Goal: Information Seeking & Learning: Learn about a topic

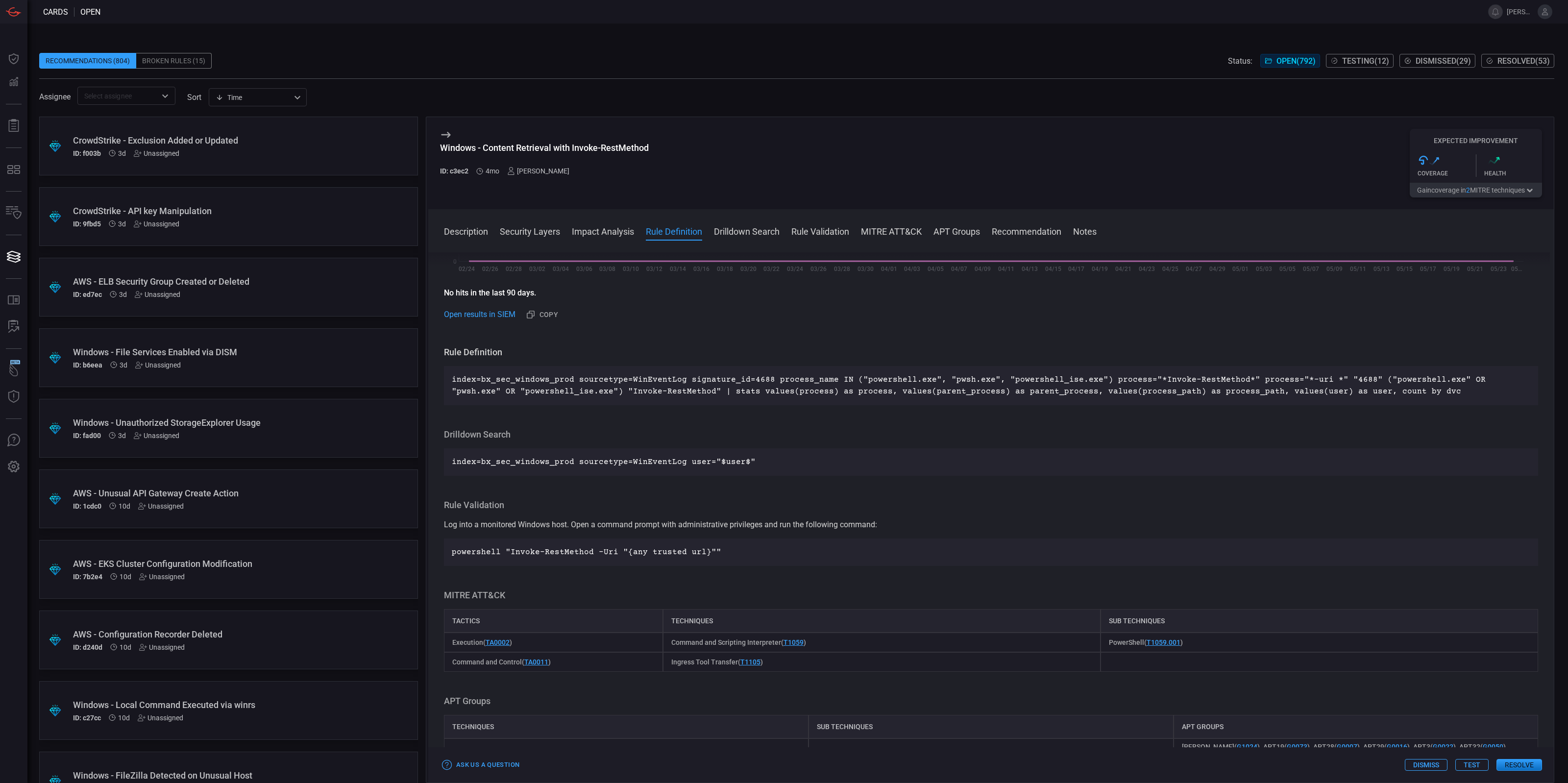
scroll to position [367, 0]
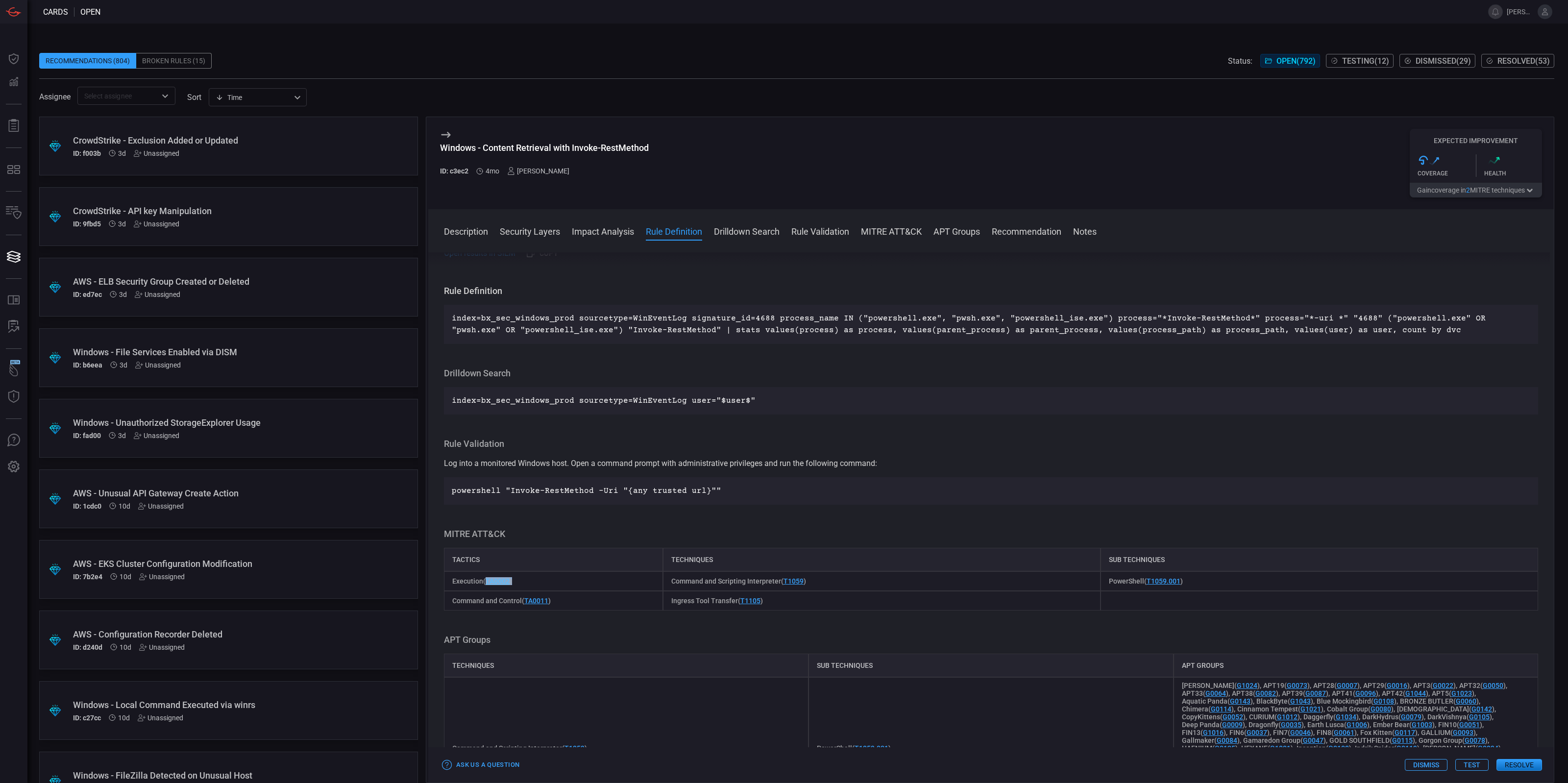
drag, startPoint x: 578, startPoint y: 588, endPoint x: 488, endPoint y: 584, distance: 90.1
click at [488, 584] on div "Execution ( TA0002 )" at bounding box center [553, 581] width 219 height 20
copy span "TA0002 )"
drag, startPoint x: 1175, startPoint y: 586, endPoint x: 1141, endPoint y: 586, distance: 34.0
click at [1141, 585] on span "PowerShell ( T1059.001 )" at bounding box center [1146, 581] width 74 height 8
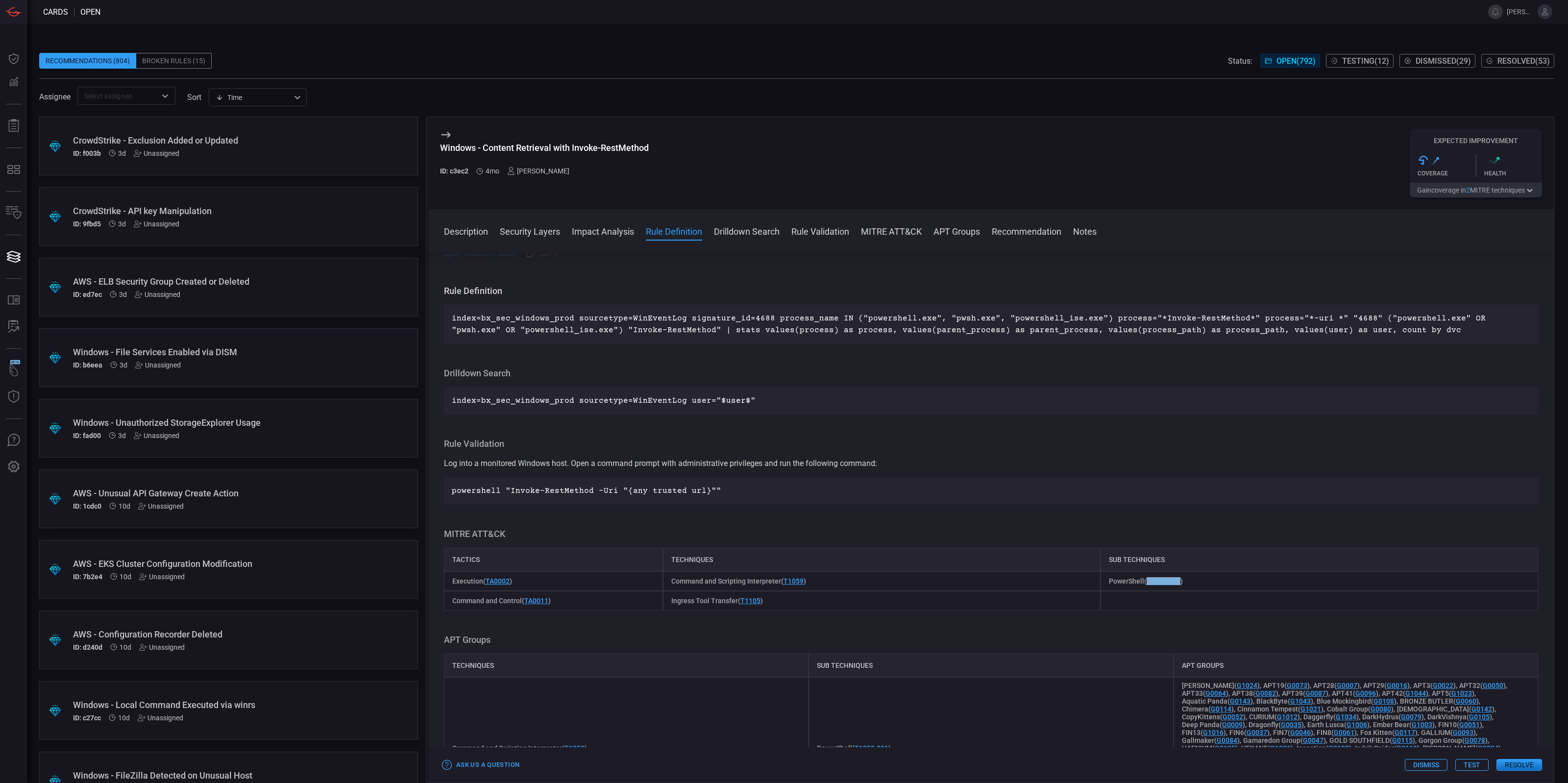
copy link "T1059.001"
drag, startPoint x: 803, startPoint y: 586, endPoint x: 783, endPoint y: 586, distance: 20.0
click at [783, 585] on span "Command and Scripting Interpreter ( T1059 )" at bounding box center [738, 581] width 135 height 8
copy span "T1059 )"
drag, startPoint x: 484, startPoint y: 584, endPoint x: 458, endPoint y: 584, distance: 26.0
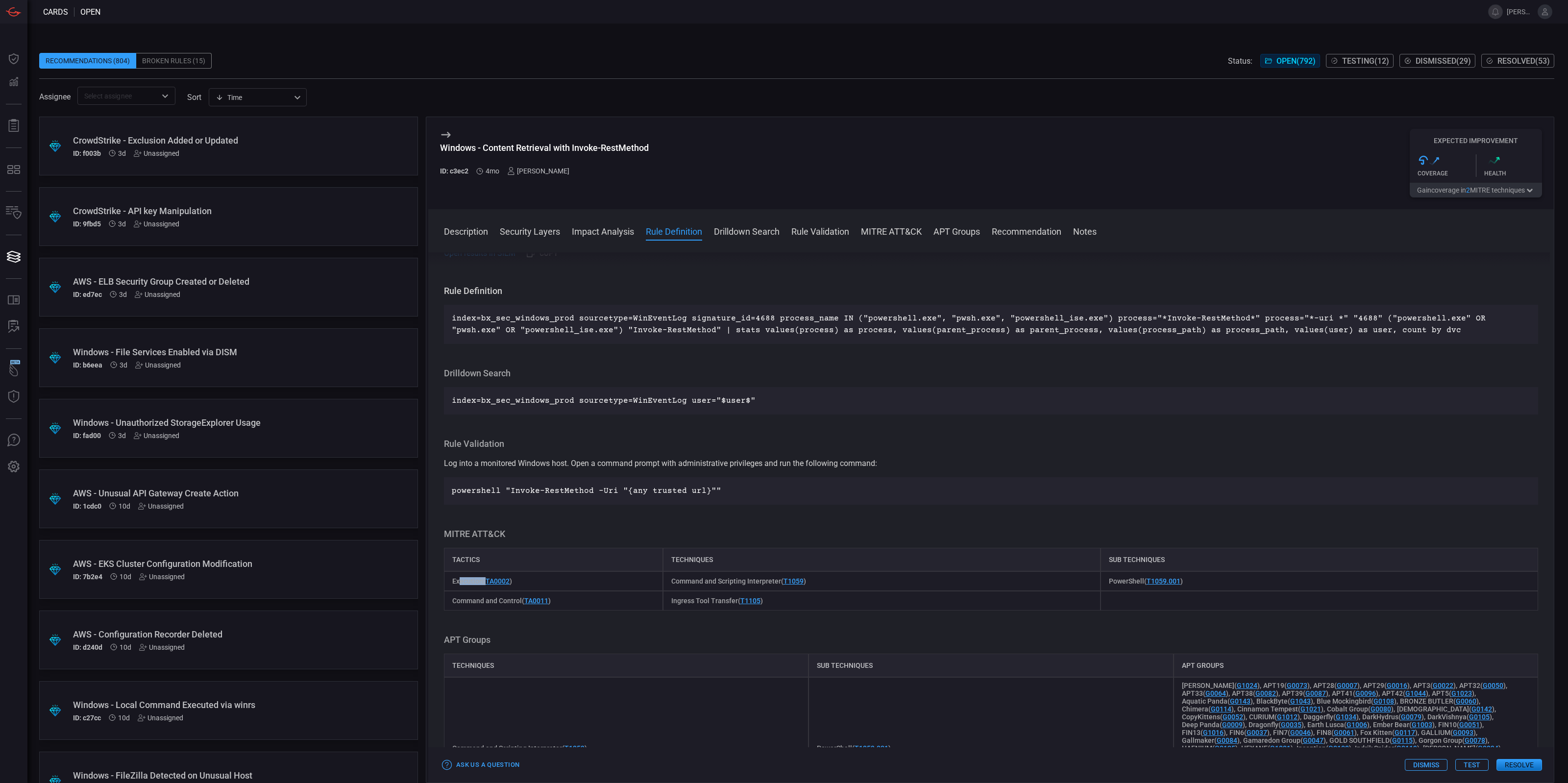
click at [458, 584] on span "Execution ( TA0002 )" at bounding box center [482, 581] width 60 height 8
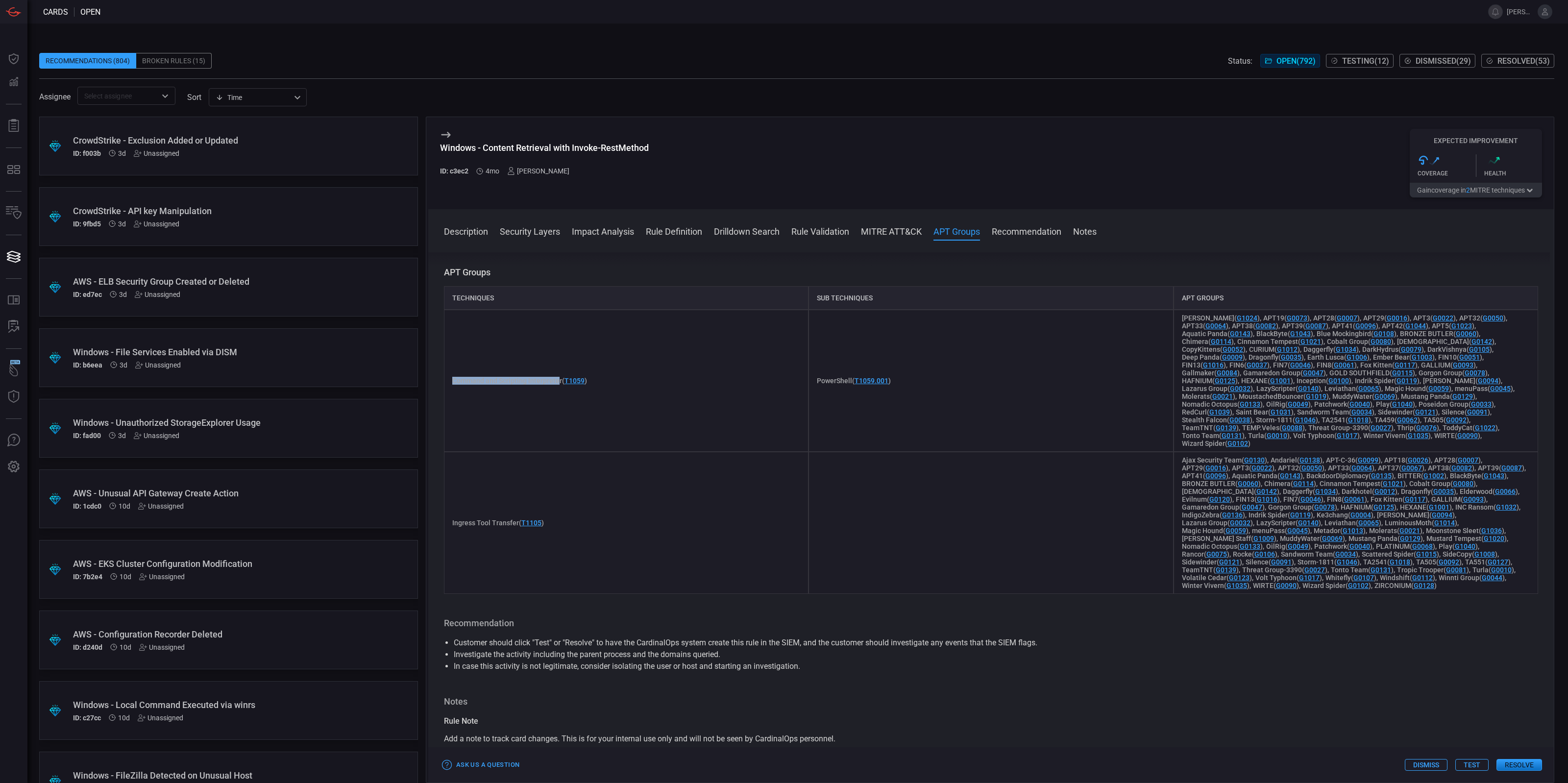
drag, startPoint x: 452, startPoint y: 390, endPoint x: 559, endPoint y: 386, distance: 107.1
click at [559, 384] on span "Command and Scripting Interpreter ( T1059 )" at bounding box center [519, 381] width 135 height 8
copy span "Command and Scripting Interprete"
